Goal: Task Accomplishment & Management: Manage account settings

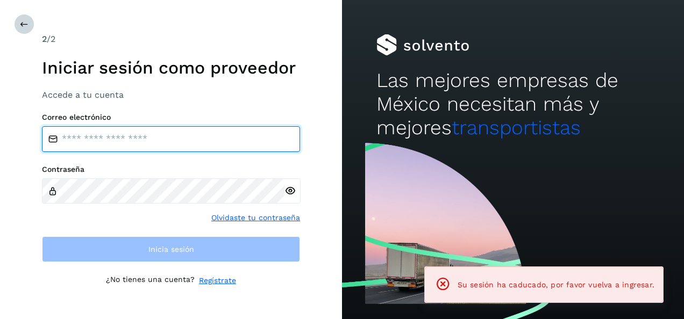
type input "**********"
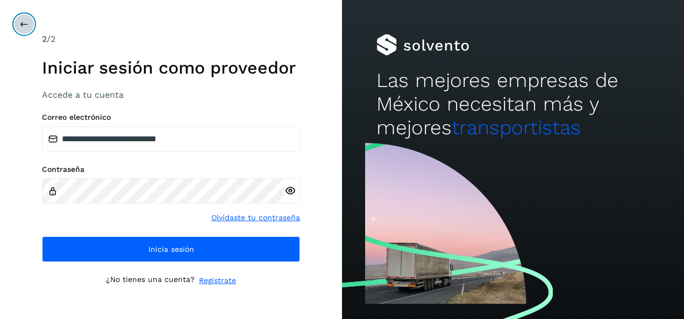
click at [20, 22] on icon at bounding box center [24, 24] width 9 height 9
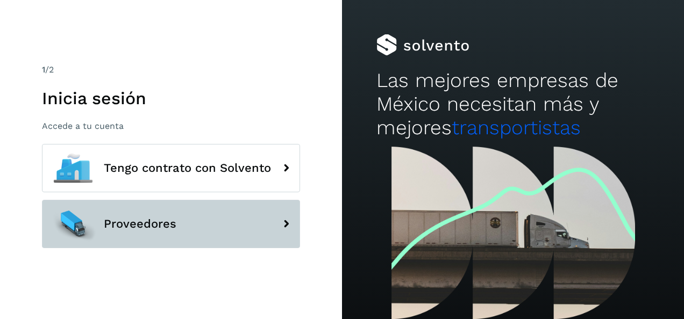
click at [147, 220] on span "Proveedores" at bounding box center [140, 224] width 73 height 13
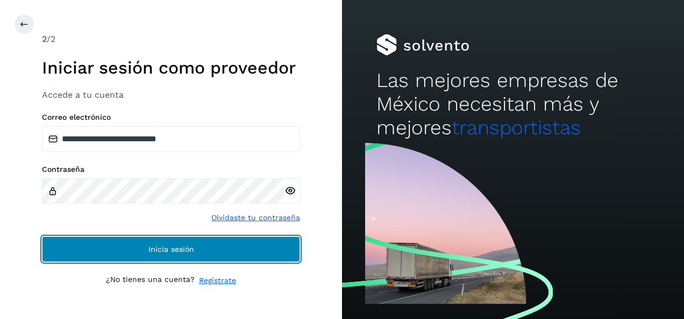
click at [180, 253] on span "Inicia sesión" at bounding box center [171, 250] width 46 height 8
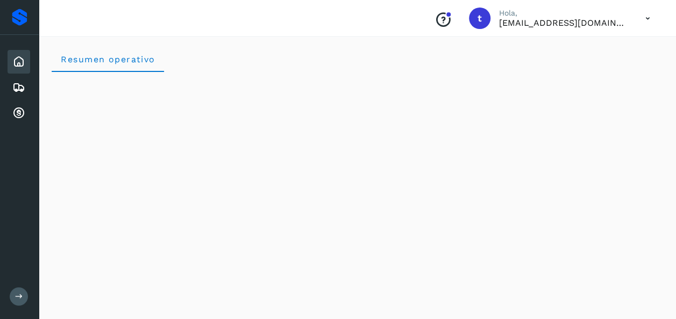
click at [23, 64] on icon at bounding box center [18, 61] width 13 height 13
click at [14, 64] on icon at bounding box center [18, 61] width 13 height 13
click at [17, 301] on button at bounding box center [19, 297] width 18 height 18
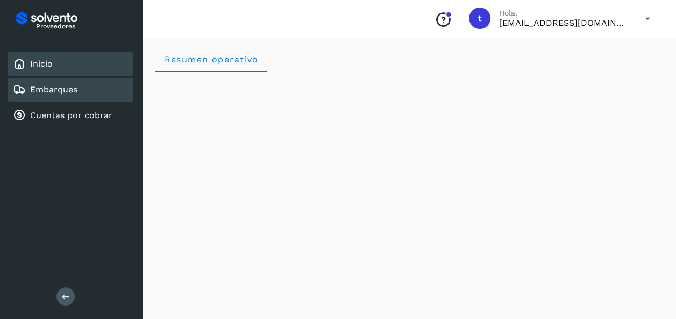
click at [45, 90] on link "Embarques" at bounding box center [53, 89] width 47 height 10
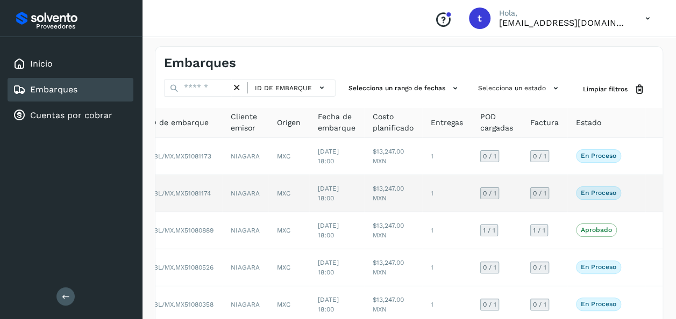
scroll to position [246, 0]
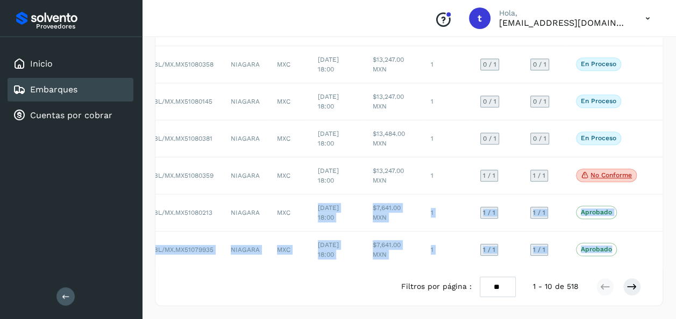
drag, startPoint x: 308, startPoint y: 187, endPoint x: 521, endPoint y: 272, distance: 229.7
click at [521, 272] on div "ID de embarque Cliente emisor Origen Fecha de embarque Costo planificado Entreg…" at bounding box center [408, 87] width 507 height 438
drag, startPoint x: 521, startPoint y: 272, endPoint x: 631, endPoint y: 289, distance: 110.9
click at [631, 289] on icon at bounding box center [631, 287] width 11 height 11
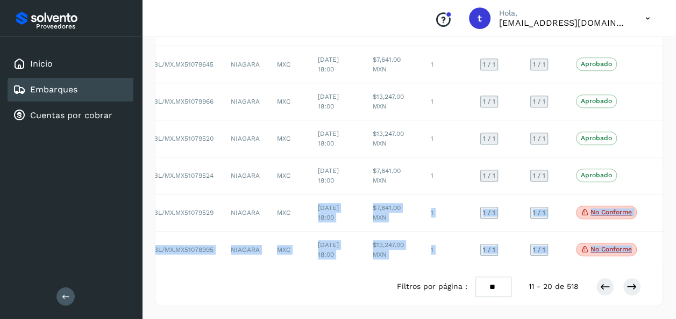
click at [363, 289] on div "Filtros por página : ** ** ** 11 - 20 de 518" at bounding box center [408, 287] width 507 height 38
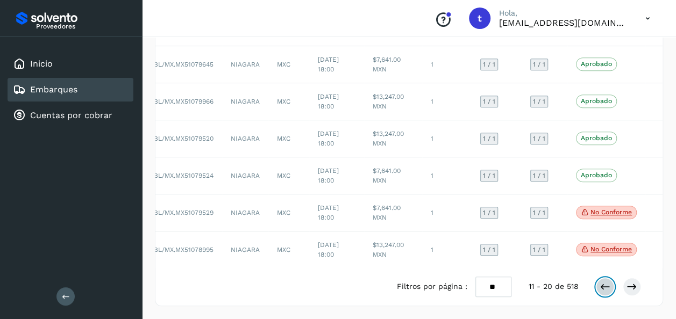
click at [605, 288] on icon at bounding box center [604, 287] width 11 height 11
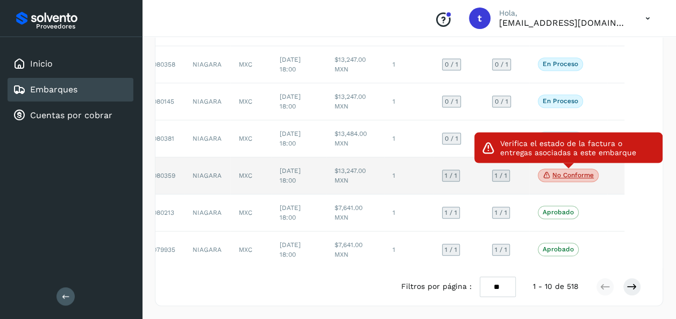
scroll to position [0, 16]
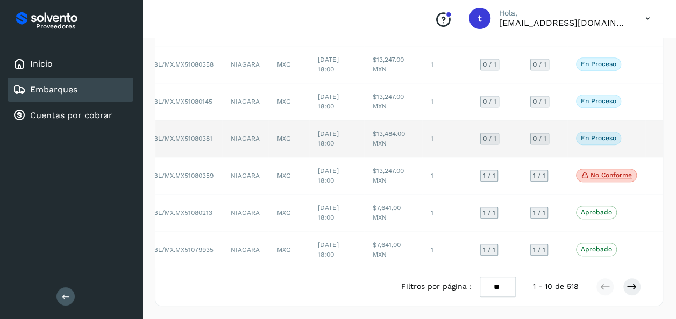
click at [639, 137] on td "En proceso Verifica el estado de la factura o entregas asociadas a este embarque" at bounding box center [606, 138] width 78 height 37
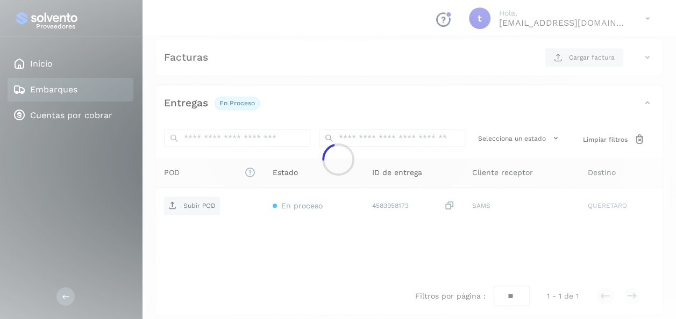
scroll to position [190, 0]
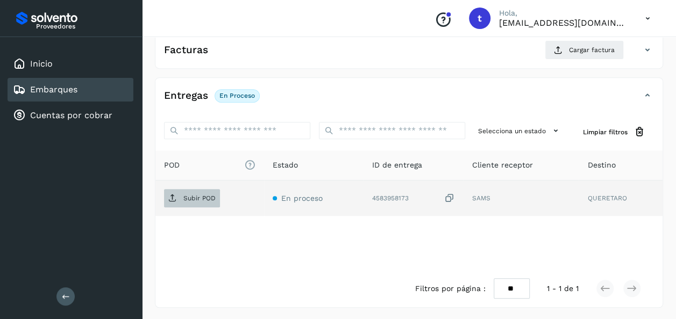
click at [201, 195] on p "Subir POD" at bounding box center [199, 199] width 32 height 8
click at [199, 201] on p "Subir POD" at bounding box center [199, 199] width 32 height 8
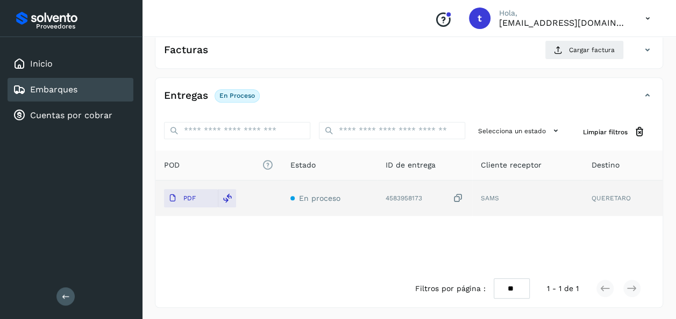
scroll to position [0, 0]
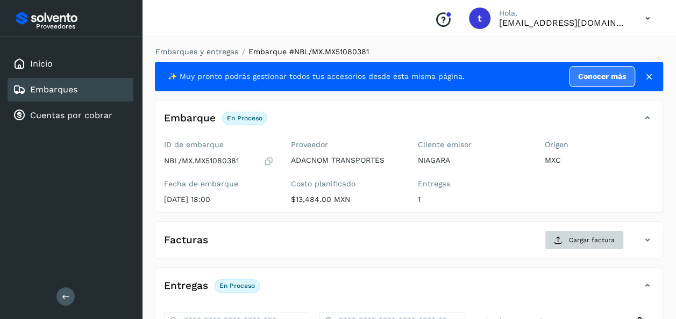
click at [581, 238] on span "Cargar factura" at bounding box center [592, 240] width 46 height 10
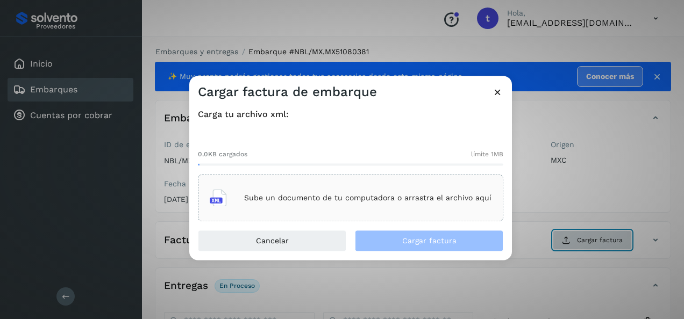
click at [367, 193] on div "Sube un documento de tu computadora o arrastra el archivo aquí" at bounding box center [351, 198] width 282 height 29
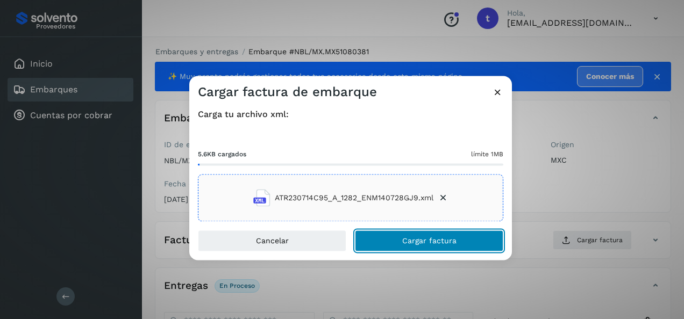
click at [425, 241] on span "Cargar factura" at bounding box center [429, 242] width 54 height 8
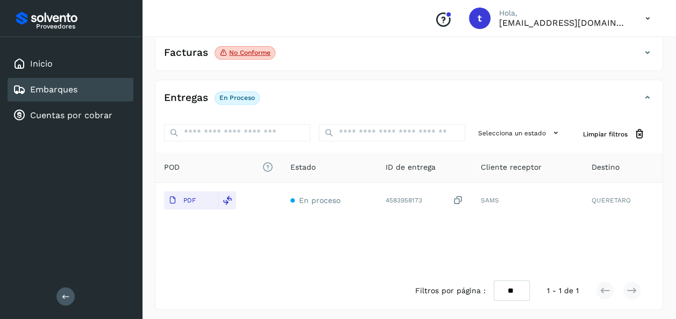
scroll to position [189, 0]
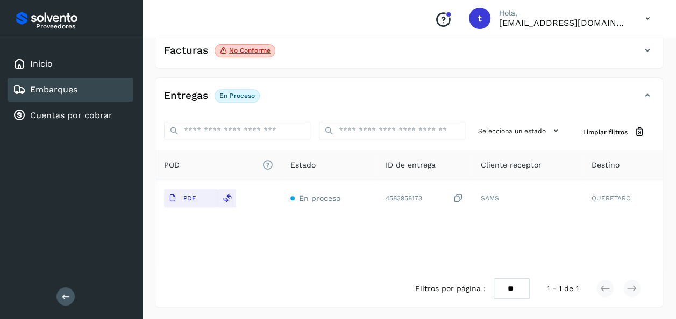
click at [656, 275] on div "Filtros por página : ** ** ** 1 - 1 de 1" at bounding box center [408, 289] width 507 height 38
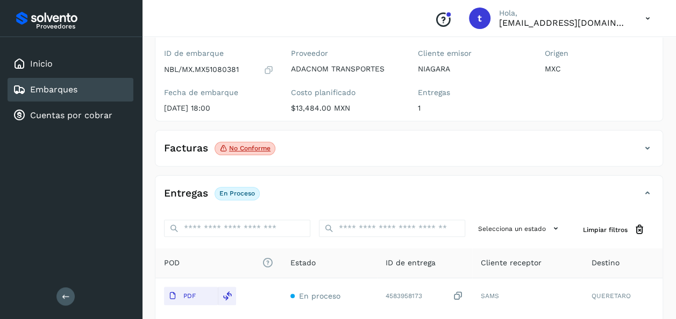
scroll to position [91, 0]
click at [246, 142] on span "No conforme" at bounding box center [245, 149] width 61 height 14
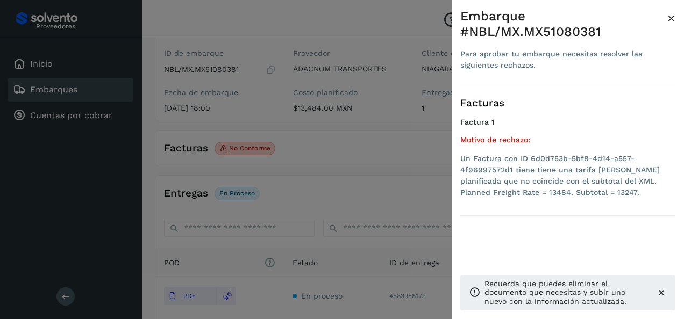
click at [377, 171] on div at bounding box center [342, 159] width 684 height 319
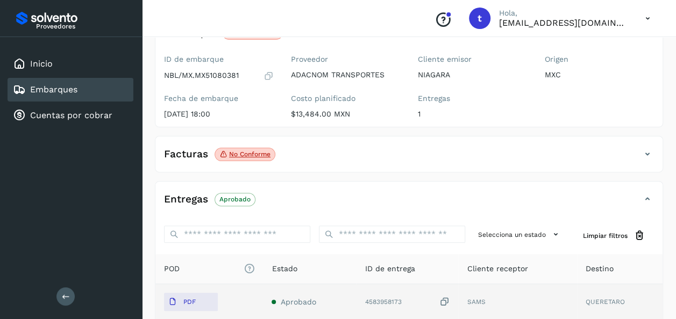
scroll to position [93, 0]
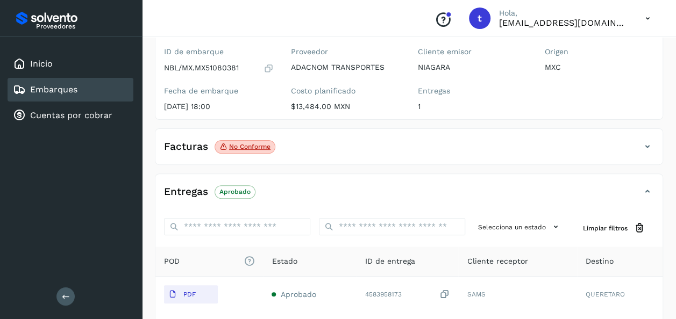
click at [648, 147] on icon at bounding box center [647, 146] width 13 height 13
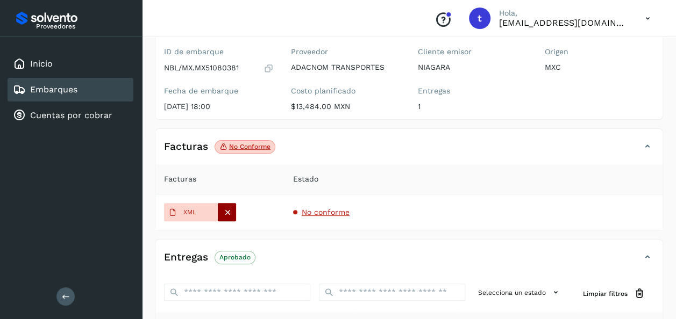
click at [228, 212] on icon at bounding box center [228, 213] width 10 height 10
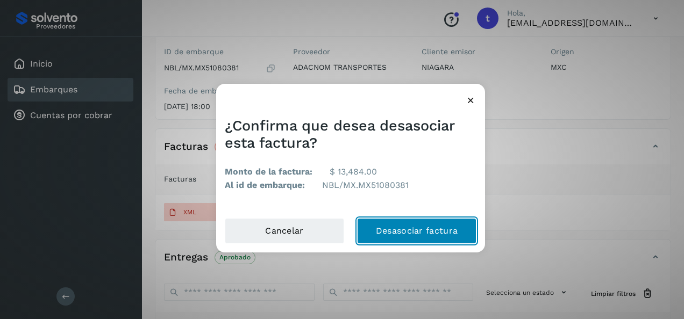
click at [411, 229] on button "Desasociar factura" at bounding box center [416, 231] width 119 height 26
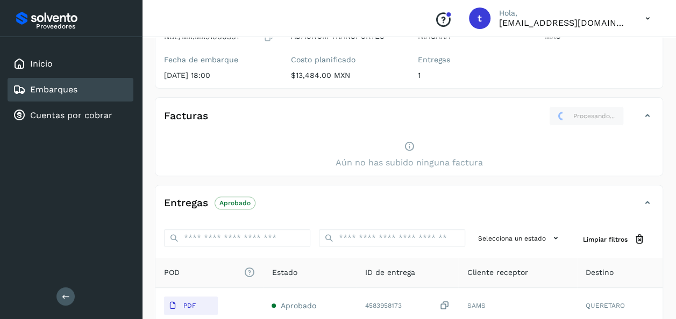
scroll to position [0, 0]
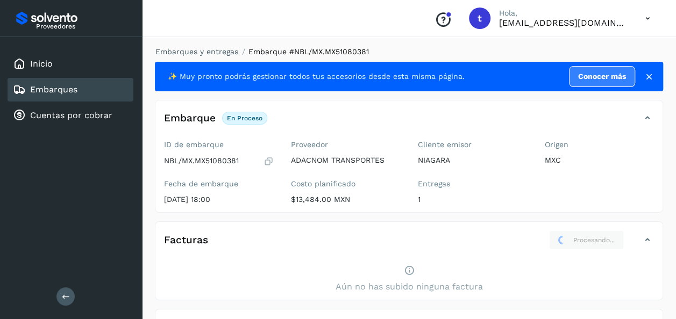
click at [646, 239] on icon at bounding box center [647, 240] width 13 height 13
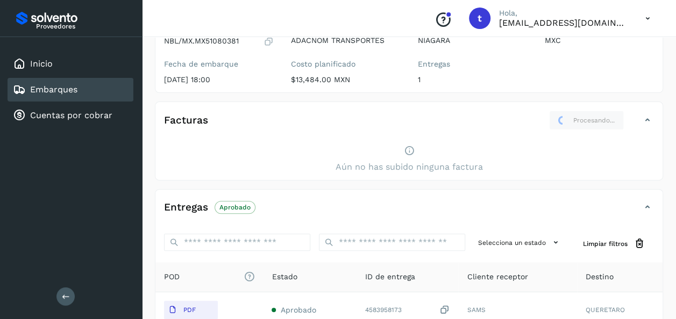
scroll to position [120, 0]
click at [409, 148] on icon at bounding box center [409, 150] width 11 height 11
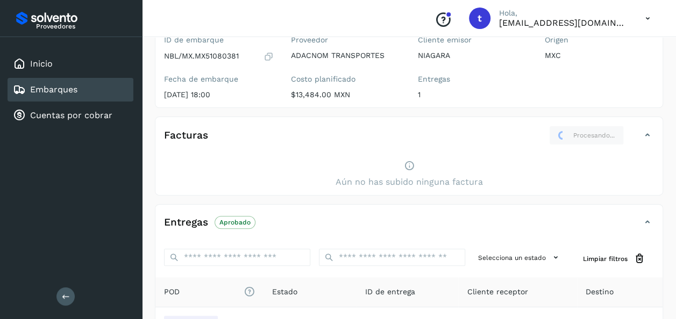
scroll to position [106, 0]
click at [92, 89] on div "Embarques" at bounding box center [71, 90] width 126 height 24
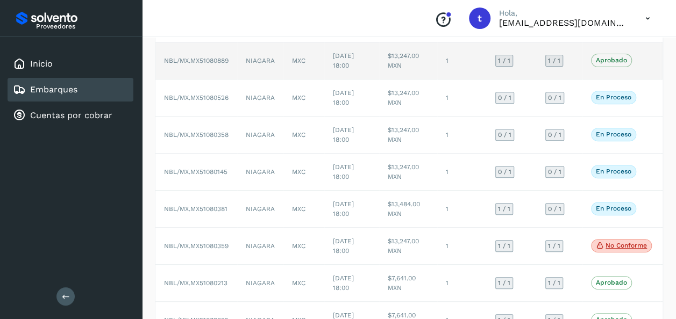
scroll to position [171, 0]
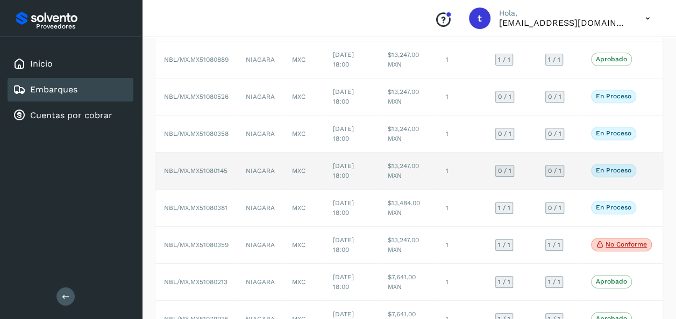
click at [649, 168] on div "En proceso Verifica el estado de la factura o entregas asociadas a este embarque" at bounding box center [621, 170] width 61 height 13
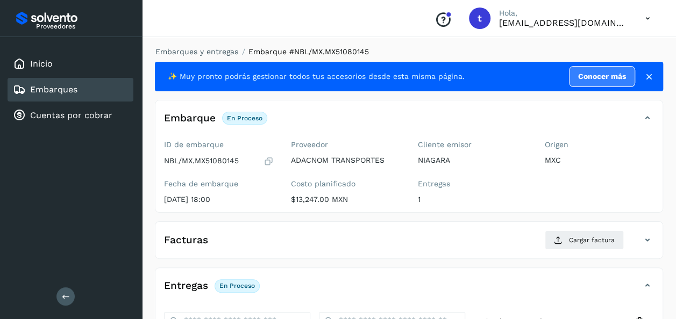
scroll to position [190, 0]
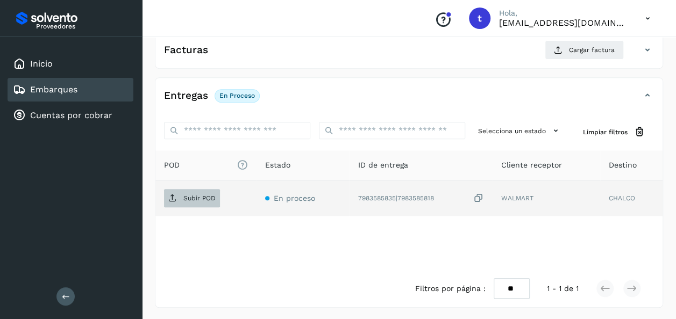
click at [199, 195] on p "Subir POD" at bounding box center [199, 199] width 32 height 8
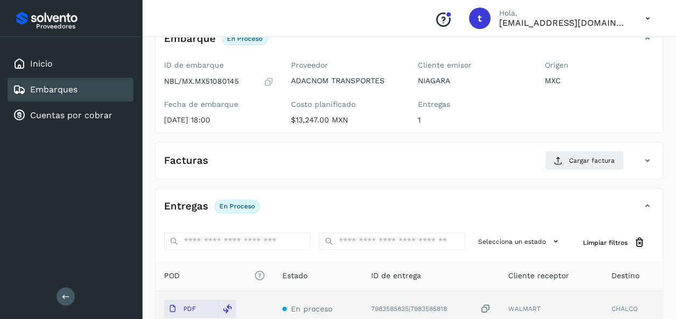
scroll to position [0, 0]
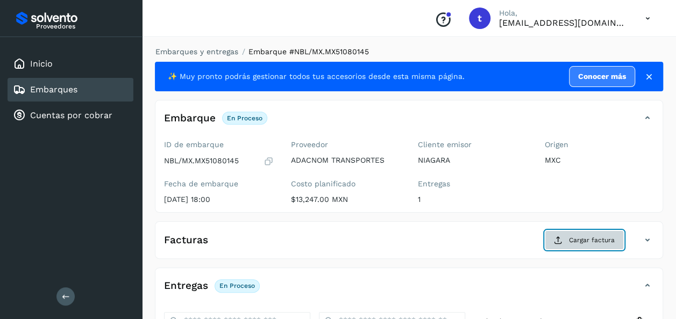
click at [584, 240] on span "Cargar factura" at bounding box center [592, 240] width 46 height 10
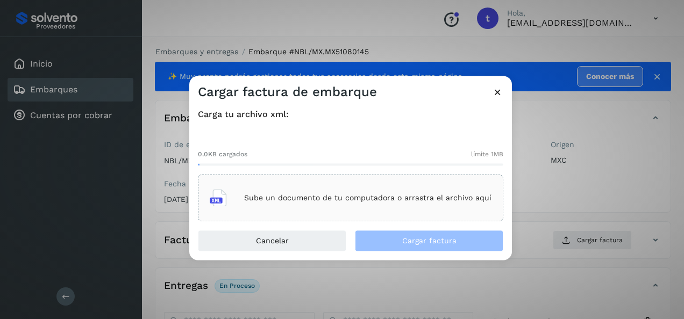
click at [359, 202] on p "Sube un documento de tu computadora o arrastra el archivo aquí" at bounding box center [367, 198] width 247 height 9
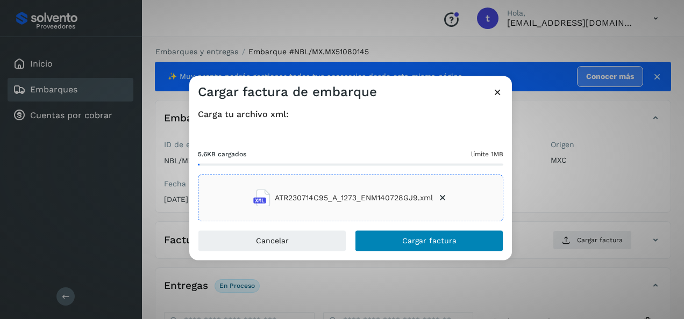
click at [432, 239] on span "Cargar factura" at bounding box center [429, 242] width 54 height 8
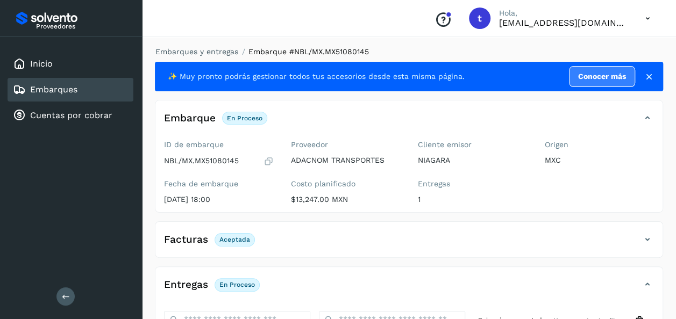
click at [58, 92] on link "Embarques" at bounding box center [53, 89] width 47 height 10
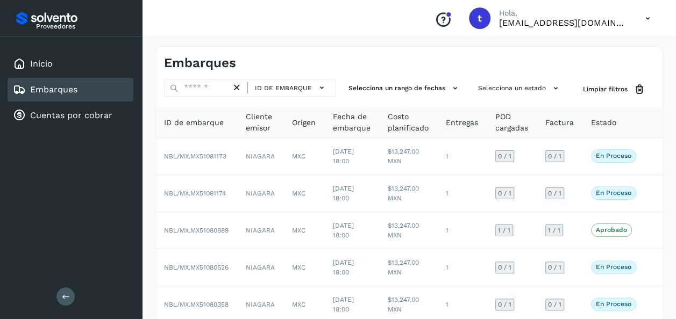
scroll to position [0, 16]
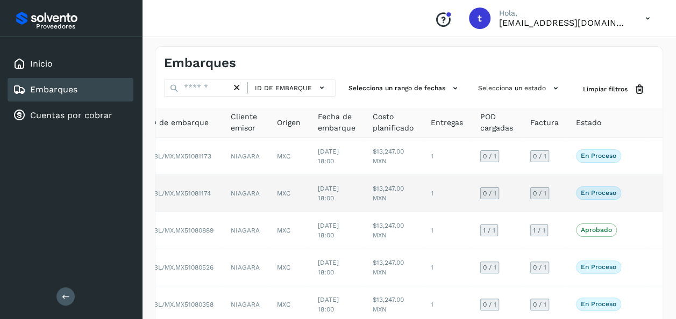
click at [635, 196] on div "En proceso Verifica el estado de la factura o entregas asociadas a este embarque" at bounding box center [606, 193] width 61 height 13
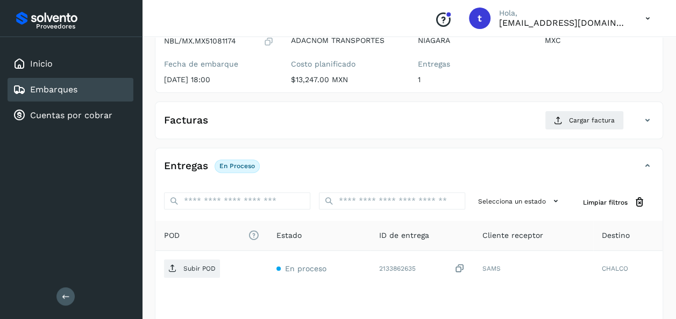
scroll to position [190, 0]
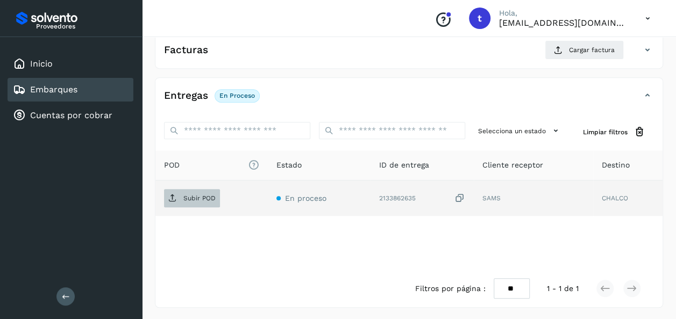
click at [194, 200] on p "Subir POD" at bounding box center [199, 199] width 32 height 8
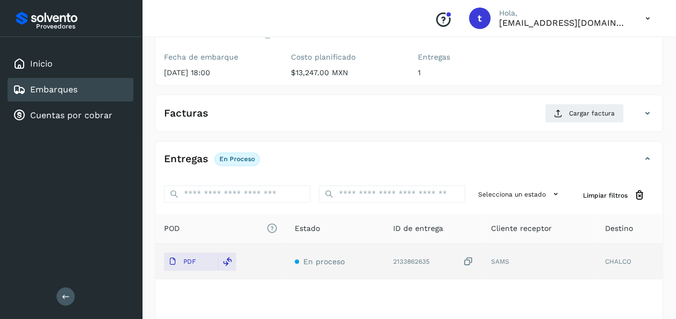
scroll to position [0, 0]
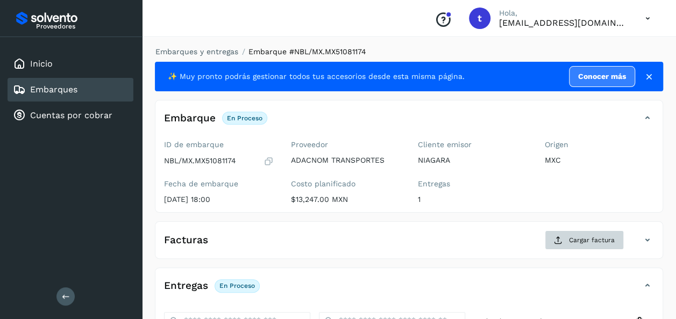
click at [583, 235] on span "Cargar factura" at bounding box center [592, 240] width 46 height 10
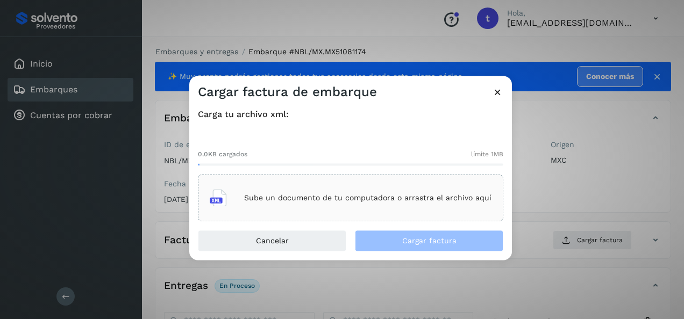
click at [351, 190] on div "Sube un documento de tu computadora o arrastra el archivo aquí" at bounding box center [351, 198] width 282 height 29
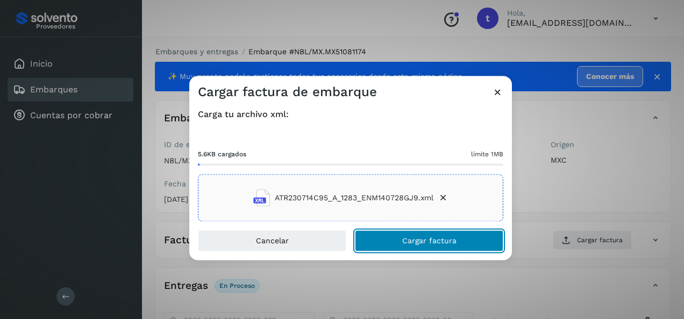
click at [435, 244] on span "Cargar factura" at bounding box center [429, 242] width 54 height 8
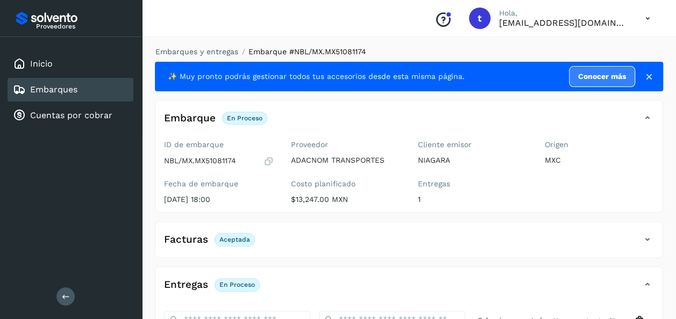
click at [53, 93] on link "Embarques" at bounding box center [53, 89] width 47 height 10
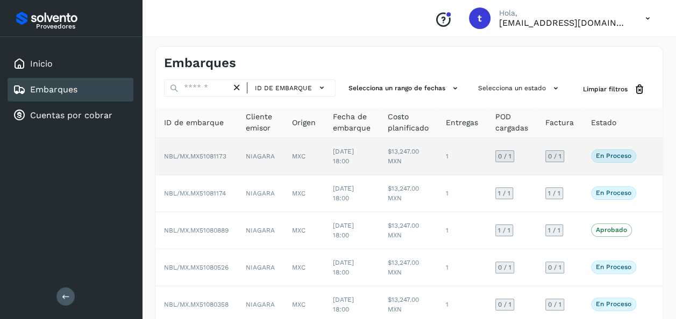
click at [648, 157] on div "En proceso Verifica el estado de la factura o entregas asociadas a este embarque" at bounding box center [621, 155] width 61 height 13
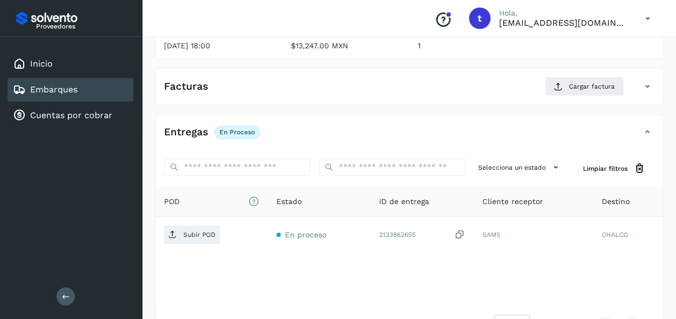
scroll to position [190, 0]
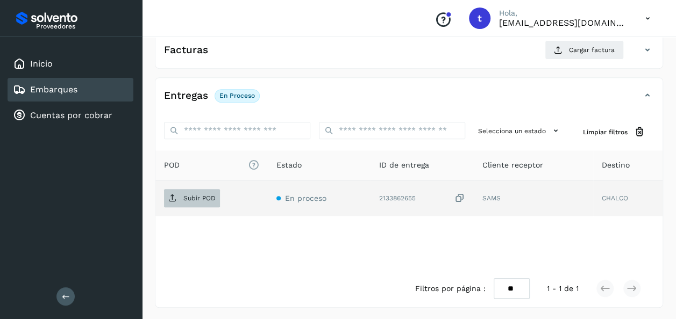
click at [195, 198] on p "Subir POD" at bounding box center [199, 199] width 32 height 8
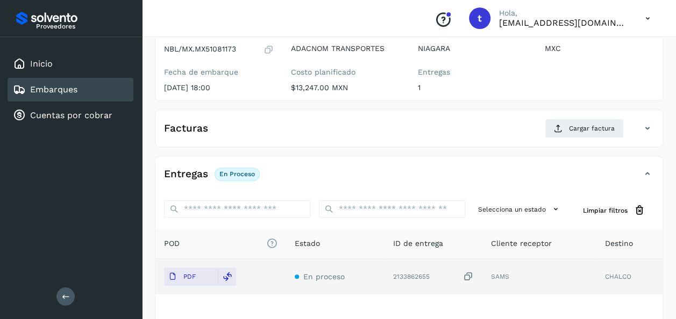
scroll to position [0, 0]
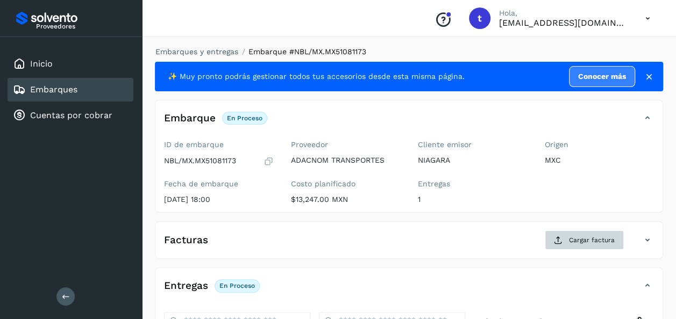
click at [590, 238] on span "Cargar factura" at bounding box center [592, 240] width 46 height 10
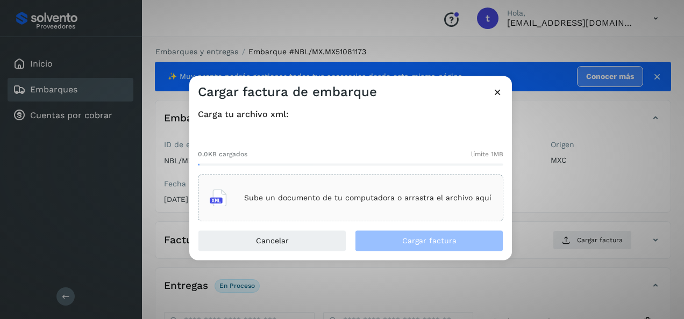
click at [333, 192] on div "Sube un documento de tu computadora o arrastra el archivo aquí" at bounding box center [351, 198] width 282 height 29
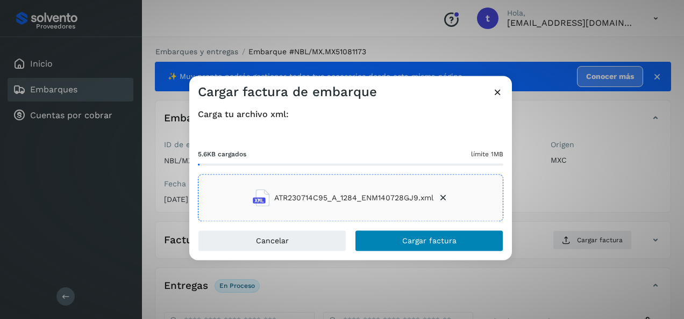
click at [423, 241] on span "Cargar factura" at bounding box center [429, 242] width 54 height 8
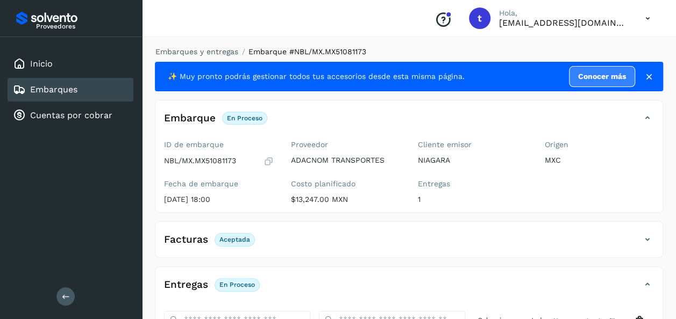
click at [55, 89] on link "Embarques" at bounding box center [53, 89] width 47 height 10
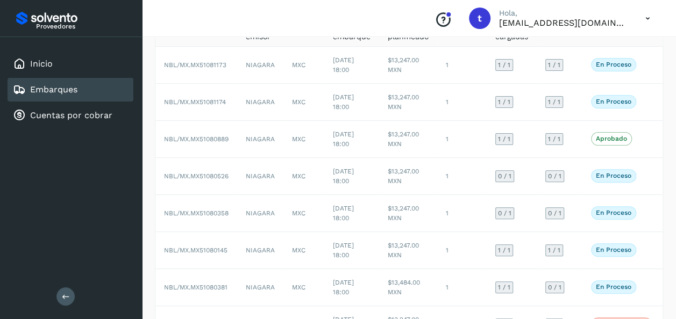
scroll to position [93, 0]
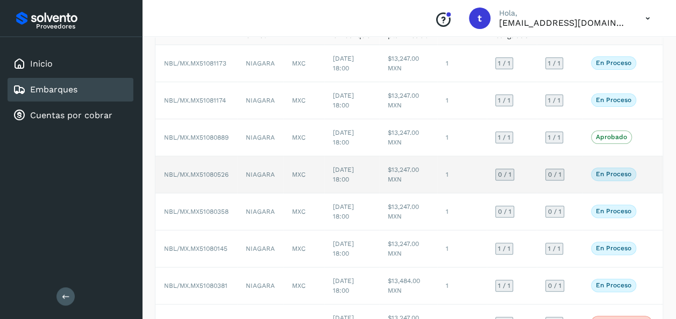
click at [644, 173] on div "En proceso Verifica el estado de la factura o entregas asociadas a este embarque" at bounding box center [621, 174] width 61 height 13
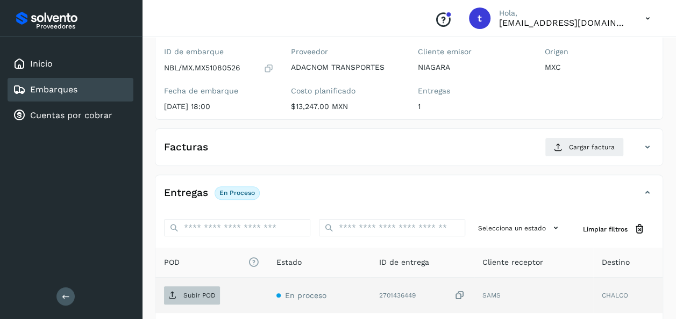
click at [197, 293] on p "Subir POD" at bounding box center [199, 296] width 32 height 8
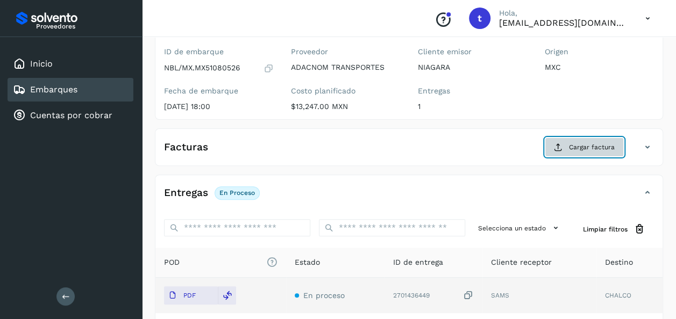
click at [585, 145] on span "Cargar factura" at bounding box center [592, 147] width 46 height 10
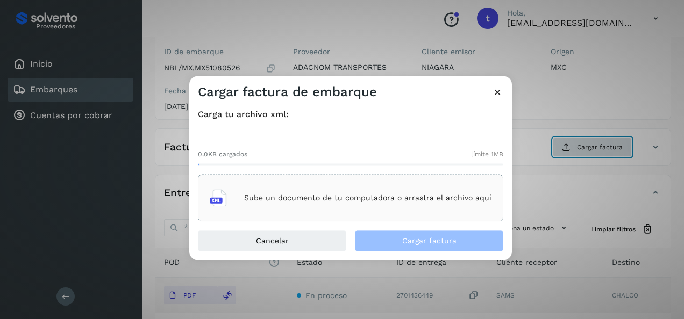
click at [376, 197] on p "Sube un documento de tu computadora o arrastra el archivo aquí" at bounding box center [367, 198] width 247 height 9
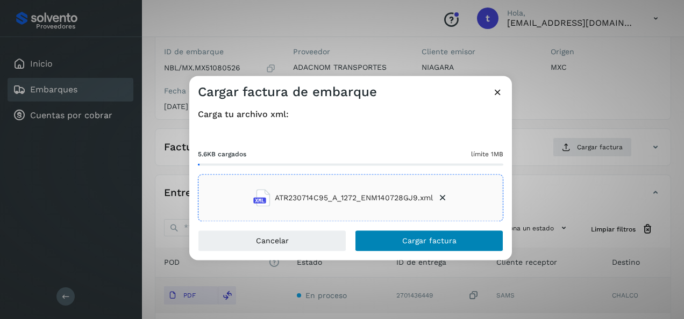
click at [422, 242] on span "Cargar factura" at bounding box center [429, 242] width 54 height 8
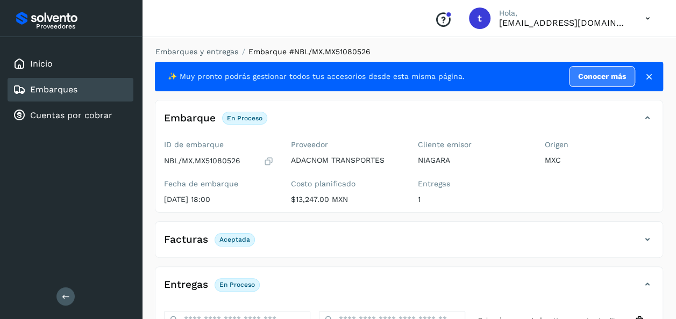
click at [84, 85] on div "Embarques" at bounding box center [71, 90] width 126 height 24
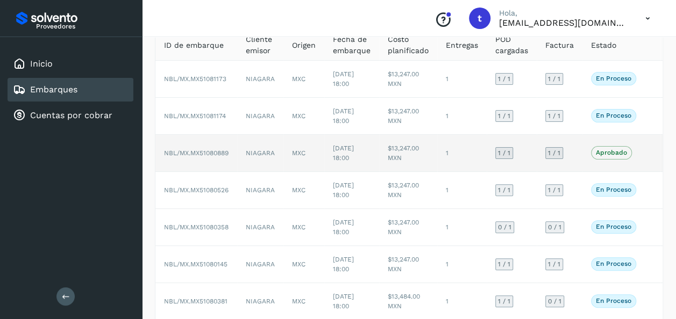
scroll to position [78, 0]
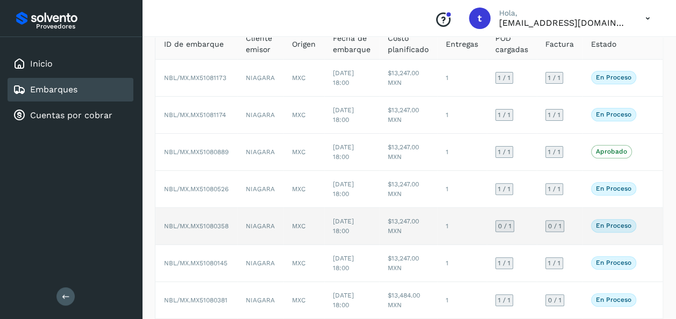
click at [648, 226] on div "En proceso Verifica el estado de la factura o entregas asociadas a este embarque" at bounding box center [621, 225] width 61 height 13
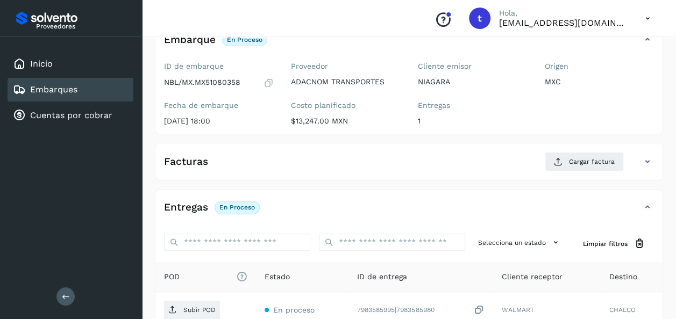
scroll to position [190, 0]
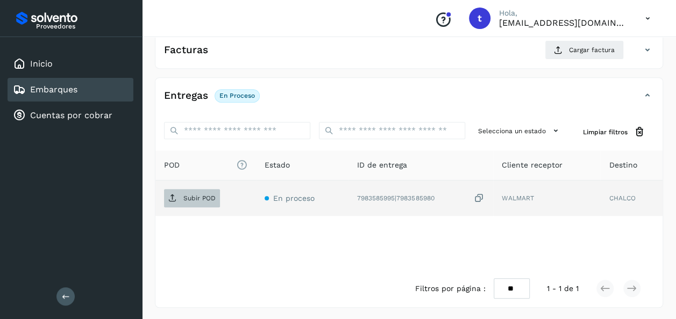
click at [204, 195] on p "Subir POD" at bounding box center [199, 199] width 32 height 8
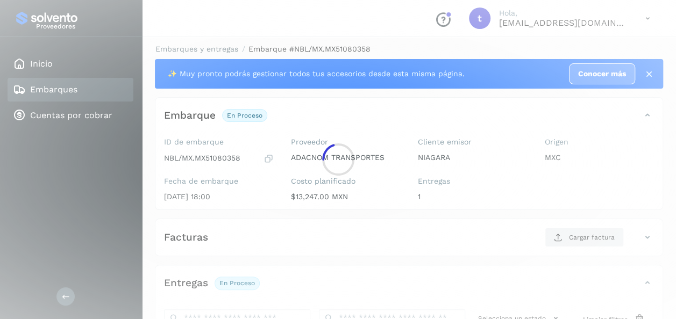
scroll to position [2, 0]
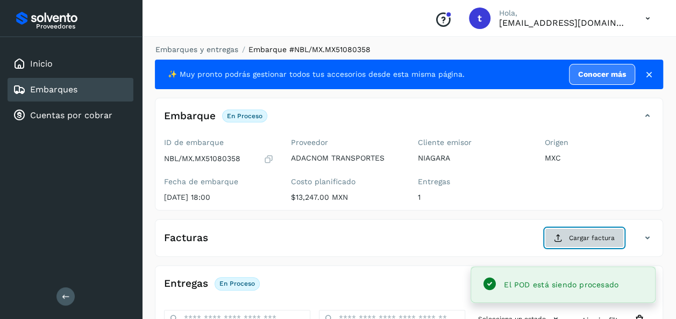
click at [582, 234] on span "Cargar factura" at bounding box center [592, 238] width 46 height 10
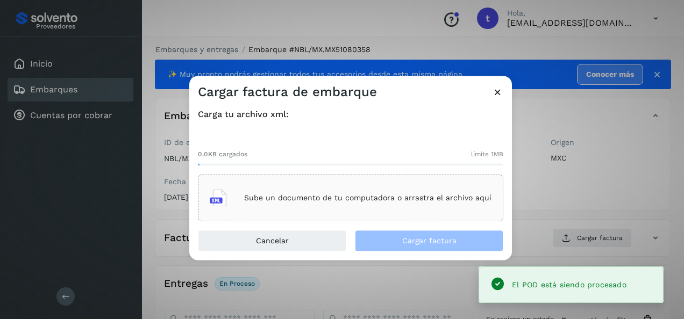
click at [401, 194] on p "Sube un documento de tu computadora o arrastra el archivo aquí" at bounding box center [367, 198] width 247 height 9
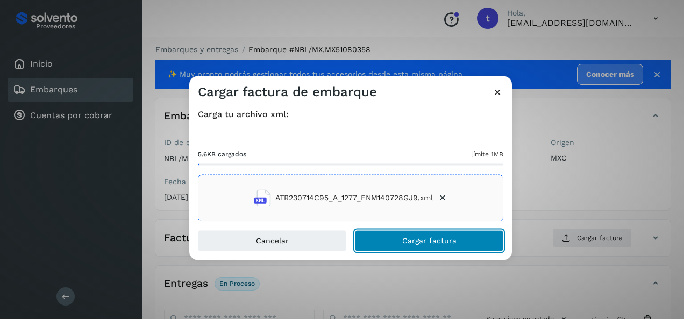
click at [421, 244] on span "Cargar factura" at bounding box center [429, 242] width 54 height 8
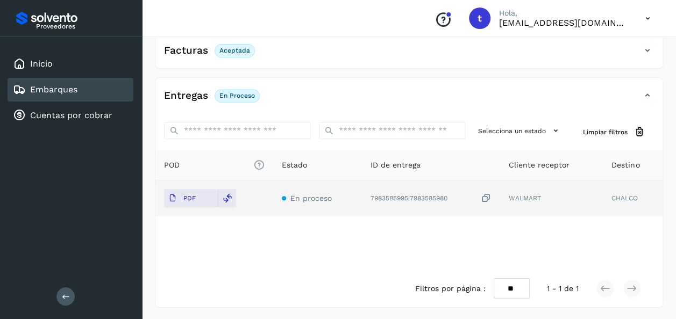
scroll to position [0, 0]
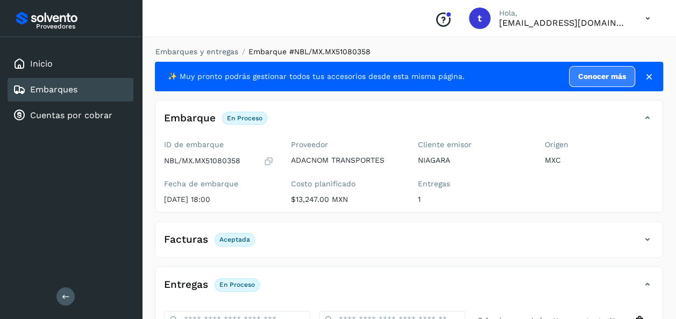
click at [72, 90] on link "Embarques" at bounding box center [53, 89] width 47 height 10
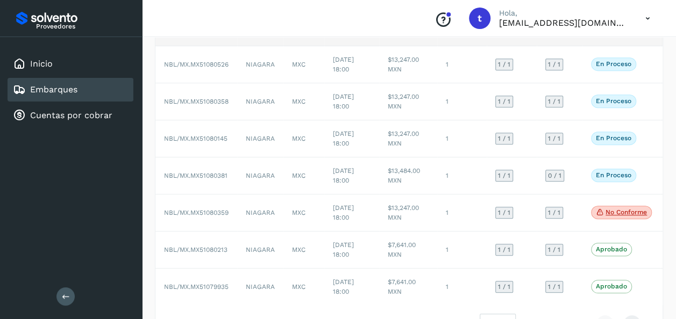
scroll to position [246, 0]
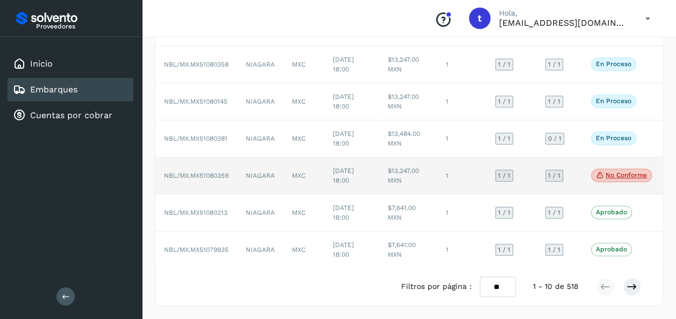
click at [620, 171] on p "No conforme" at bounding box center [625, 175] width 41 height 8
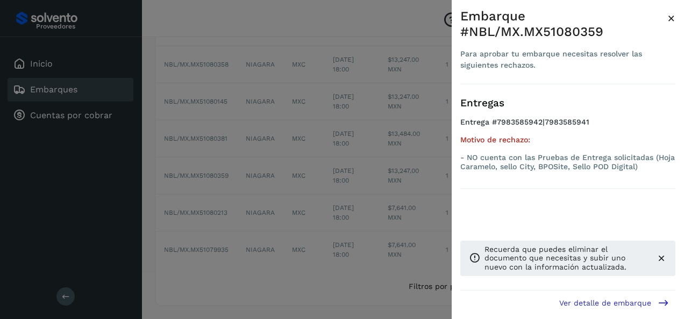
click at [558, 188] on div "Entregas Entrega #7983585942|7983585941 Motivo de rechazo: - NO cuenta con las …" at bounding box center [567, 136] width 215 height 105
click at [672, 22] on span "×" at bounding box center [671, 18] width 8 height 15
